Goal: Transaction & Acquisition: Obtain resource

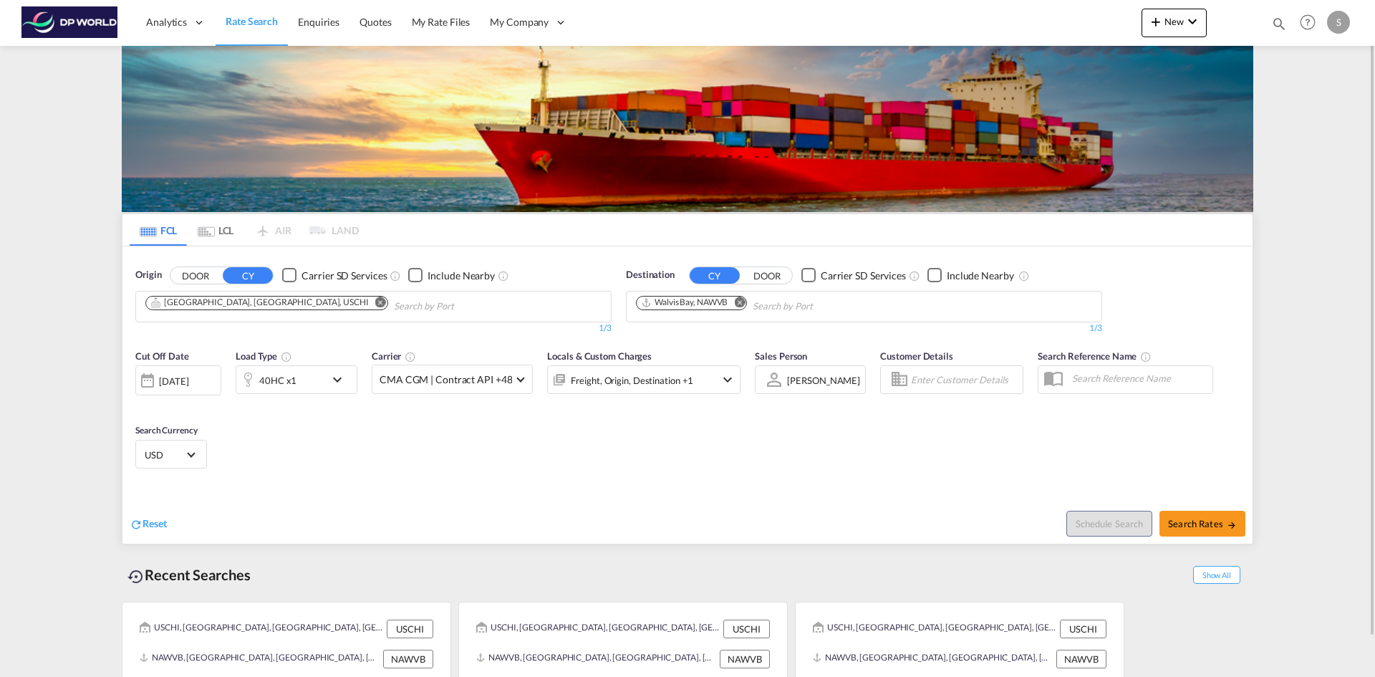
click at [366, 307] on button "Remove" at bounding box center [376, 303] width 21 height 14
click at [242, 307] on input "Chips input." at bounding box center [213, 306] width 136 height 23
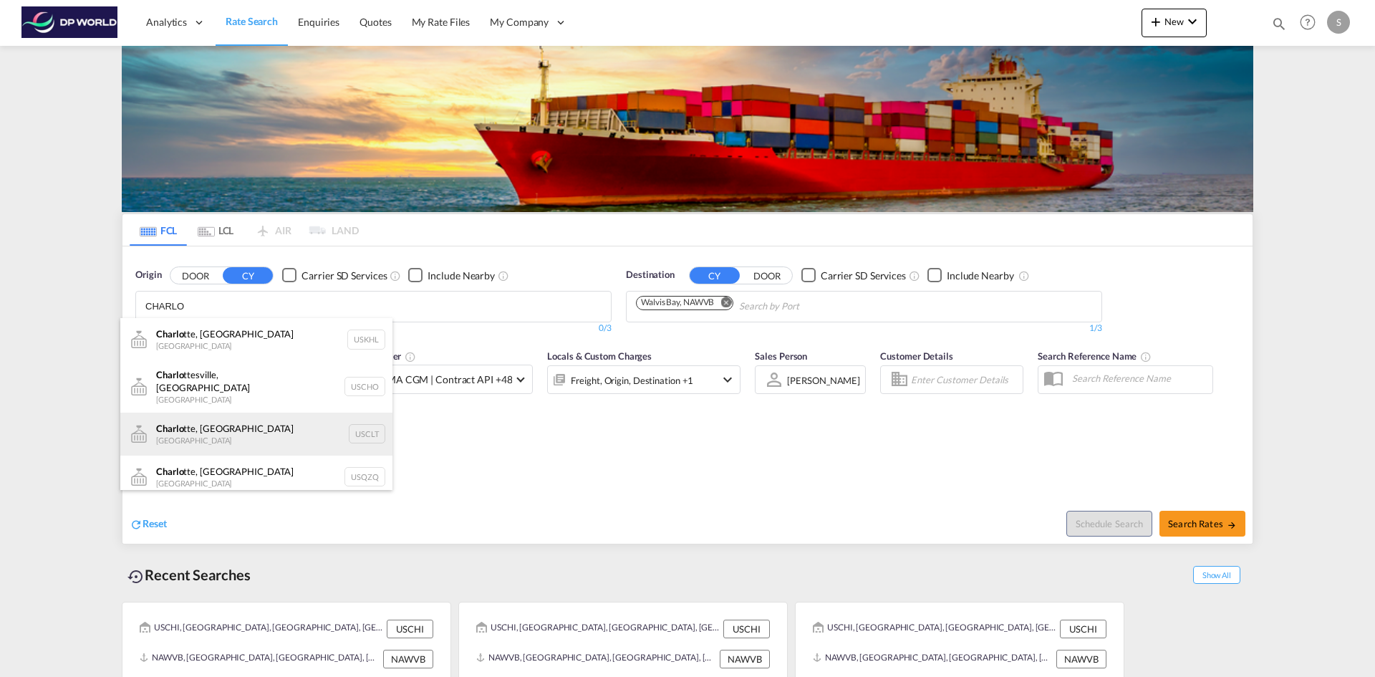
type input "CHARLO"
click at [255, 435] on div "Charlo tte, [GEOGRAPHIC_DATA] United States USCLT" at bounding box center [256, 434] width 272 height 43
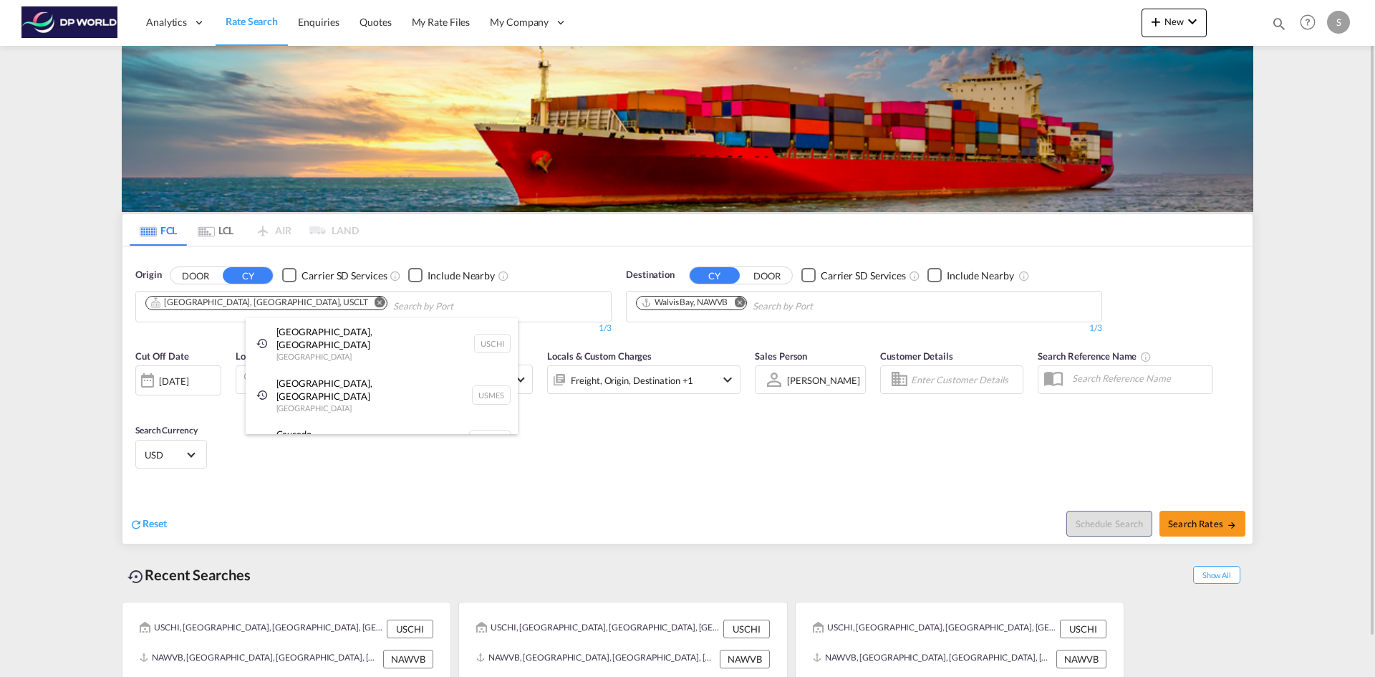
click at [692, 507] on div at bounding box center [687, 338] width 1375 height 677
click at [644, 458] on div "Cut Off Date [DATE] [DATE] Load Type 40HC x1 Carrier CMA CGM | Contract API +48…" at bounding box center [687, 412] width 1130 height 140
click at [375, 303] on md-icon "Remove" at bounding box center [380, 301] width 11 height 11
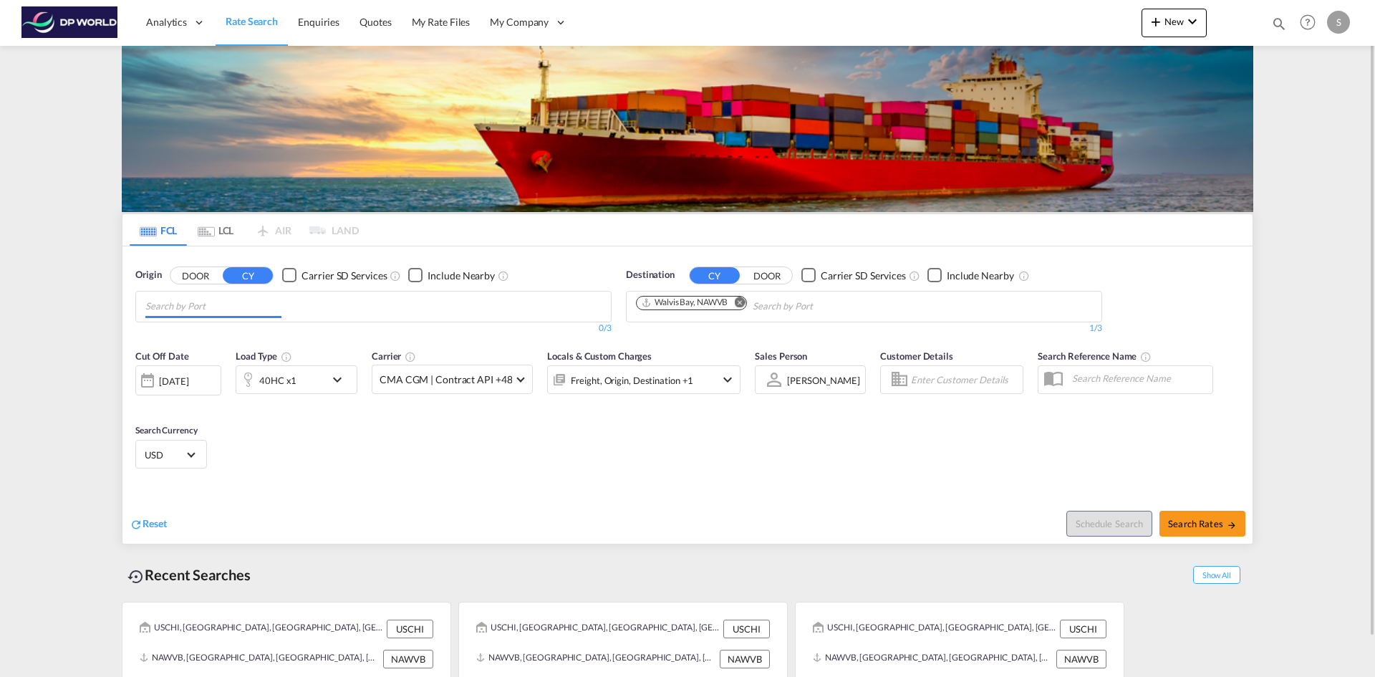
click at [254, 303] on input "Chips input." at bounding box center [213, 306] width 136 height 23
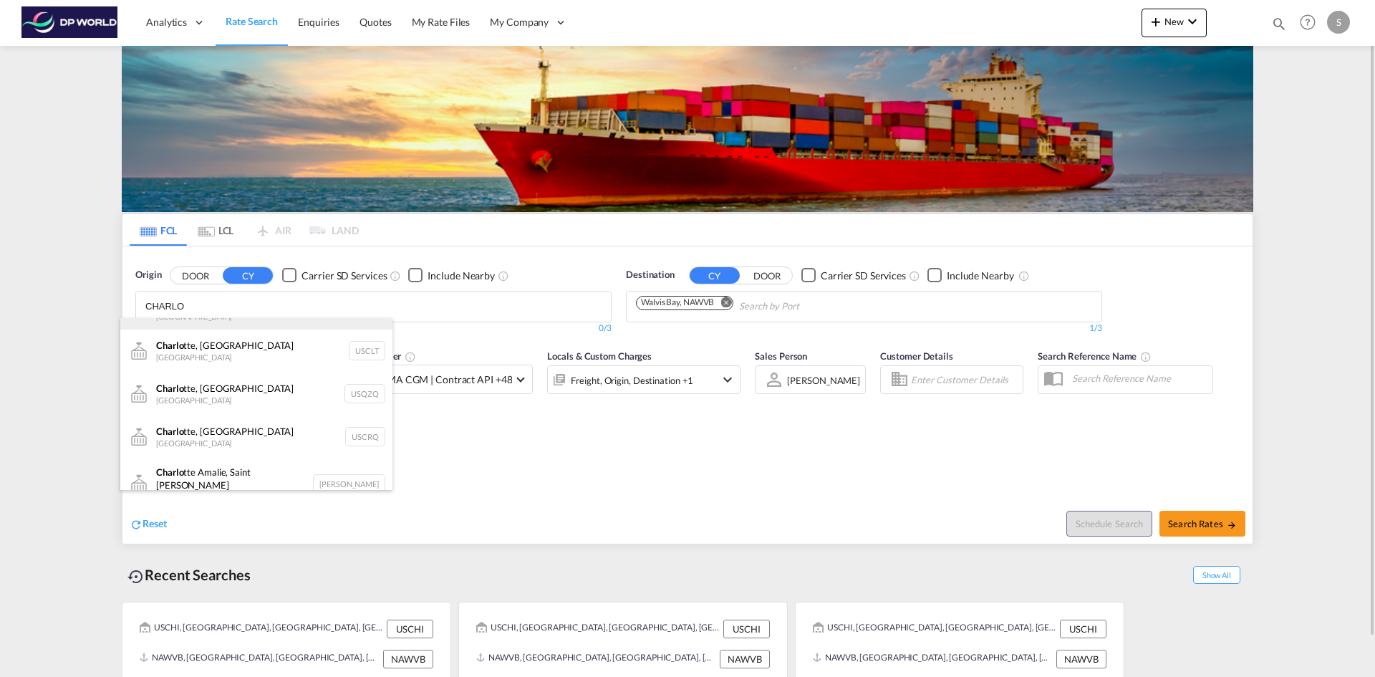
scroll to position [86, 0]
drag, startPoint x: 259, startPoint y: 304, endPoint x: -300, endPoint y: 280, distance: 559.8
click at [0, 280] on html "Analytics Dashboard Rate Search Enquiries Quotes My Rate Files" at bounding box center [687, 338] width 1375 height 677
drag, startPoint x: 216, startPoint y: 308, endPoint x: 190, endPoint y: 311, distance: 25.9
click at [177, 309] on body "Analytics Dashboard Rate Search Enquiries Quotes My Rate Files My Company" at bounding box center [687, 338] width 1375 height 677
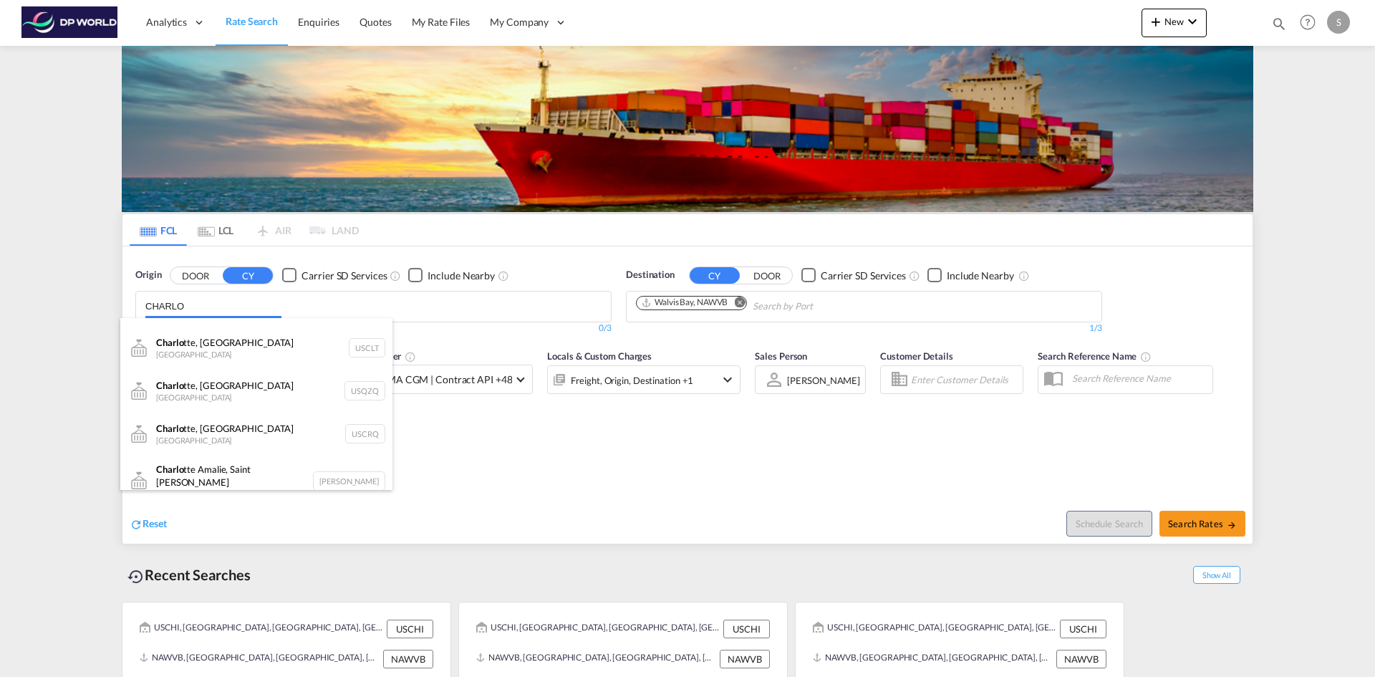
click at [203, 308] on body "Analytics Dashboard Rate Search Enquiries Quotes My Rate Files My Company" at bounding box center [687, 338] width 1375 height 677
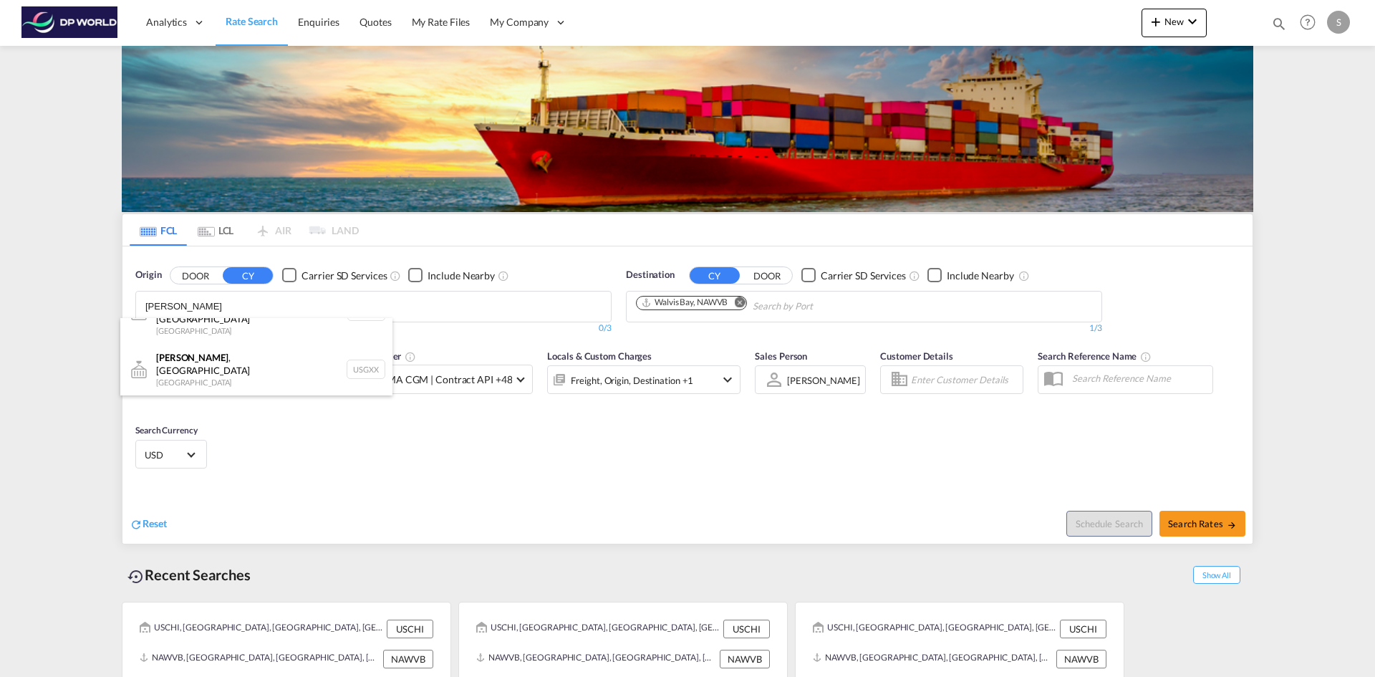
scroll to position [9, 0]
type input "[PERSON_NAME]"
click at [217, 376] on div "Greer , [GEOGRAPHIC_DATA] [GEOGRAPHIC_DATA] USGXX" at bounding box center [256, 400] width 272 height 52
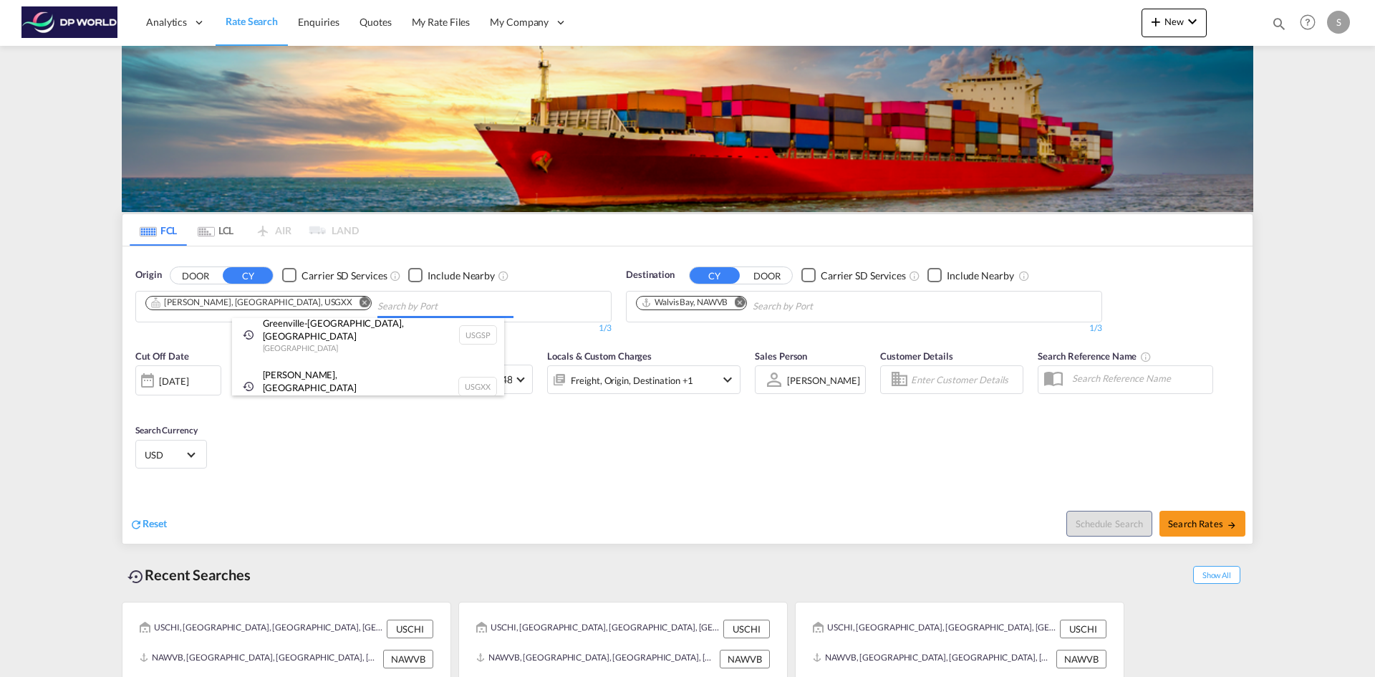
scroll to position [0, 0]
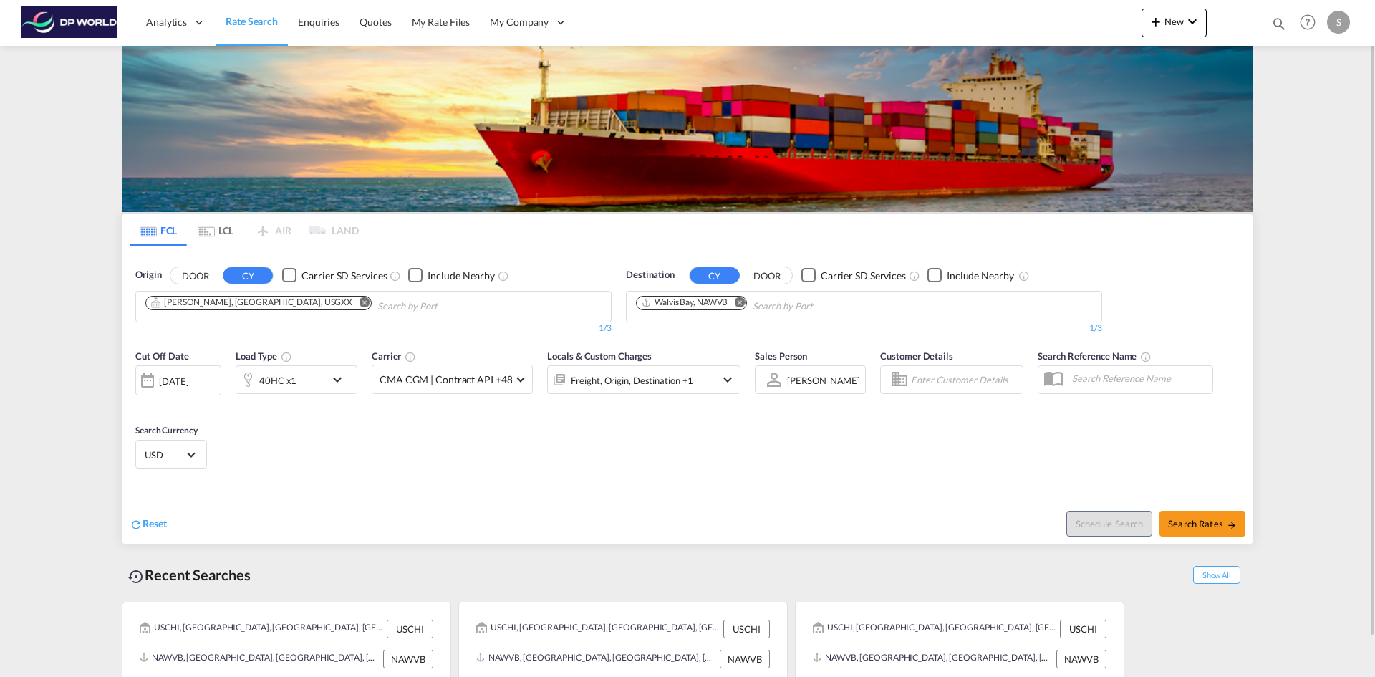
click at [734, 302] on button "Remove" at bounding box center [735, 303] width 21 height 14
click at [737, 304] on input "Chips input." at bounding box center [704, 306] width 136 height 23
click at [685, 302] on body "Analytics Dashboard Rate Search Enquiries Quotes My Rate Files My Company" at bounding box center [687, 338] width 1375 height 677
type input "JEBEL ALI"
click at [681, 332] on div "[GEOGRAPHIC_DATA] [GEOGRAPHIC_DATA]" at bounding box center [747, 339] width 272 height 43
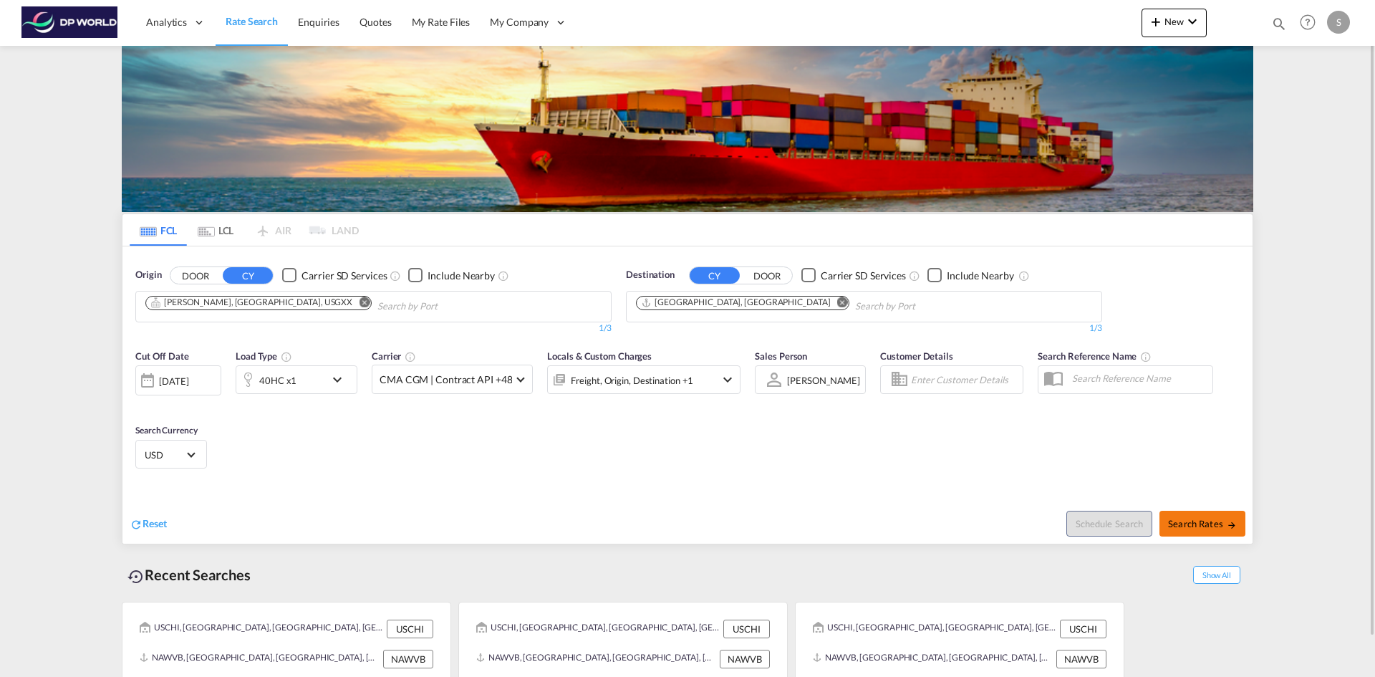
click at [1185, 520] on span "Search Rates" at bounding box center [1202, 523] width 69 height 11
type input "USGXX to AEJEA / [DATE]"
